Goal: Browse casually

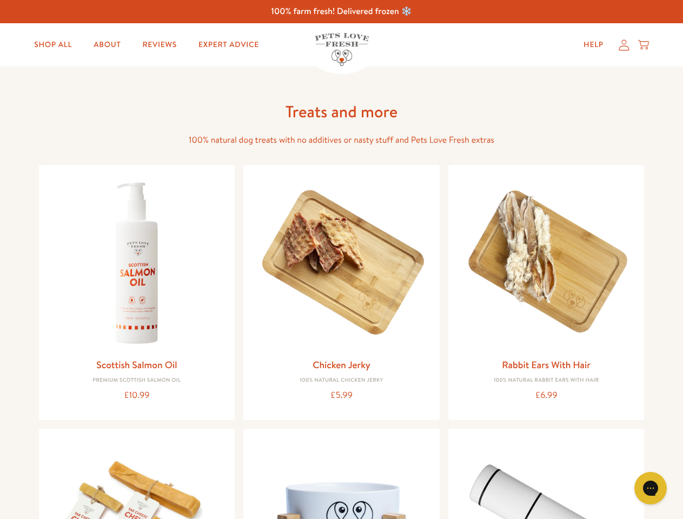
click at [650, 488] on icon "Gorgias live chat" at bounding box center [650, 488] width 10 height 10
